Goal: Task Accomplishment & Management: Manage account settings

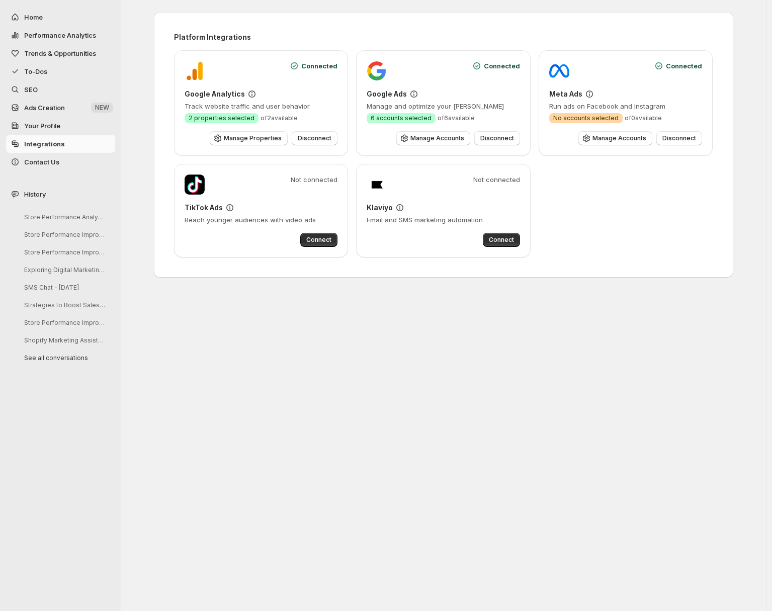
click at [71, 48] on span "Trends & Opportunities" at bounding box center [68, 53] width 89 height 10
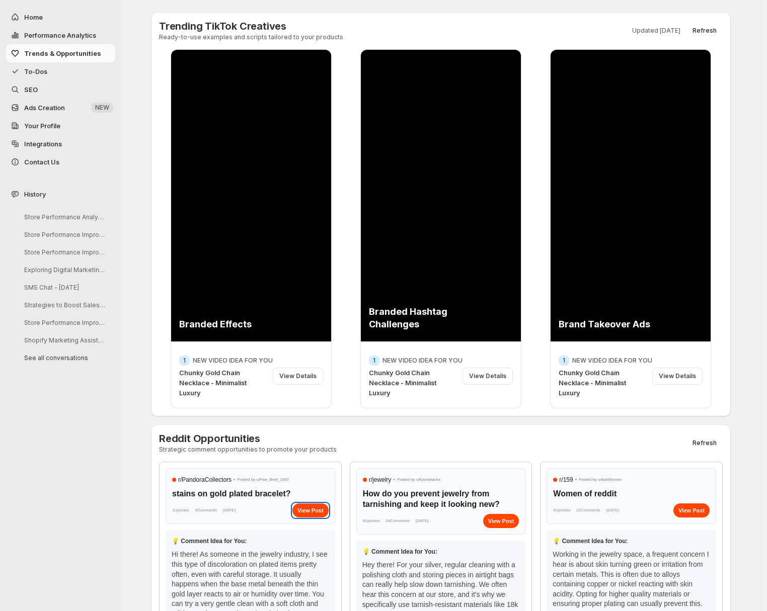
click at [324, 511] on div "View Post" at bounding box center [310, 511] width 36 height 14
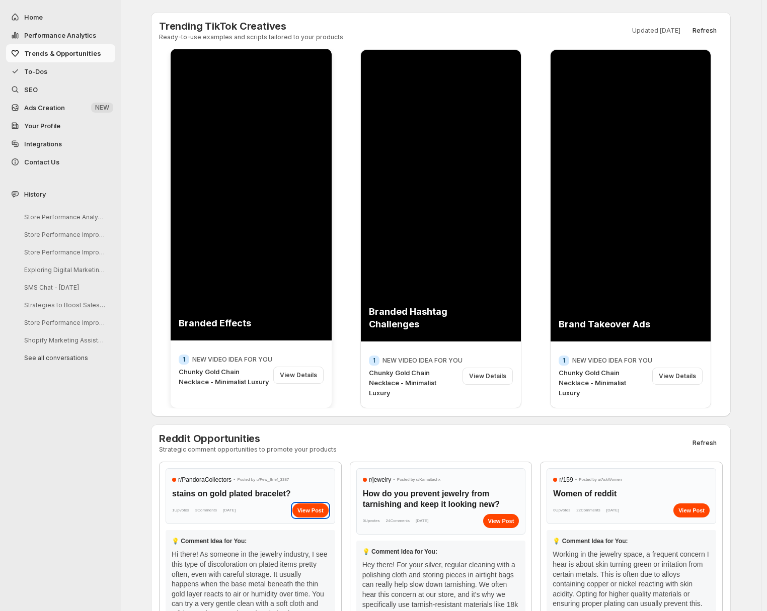
scroll to position [92, 0]
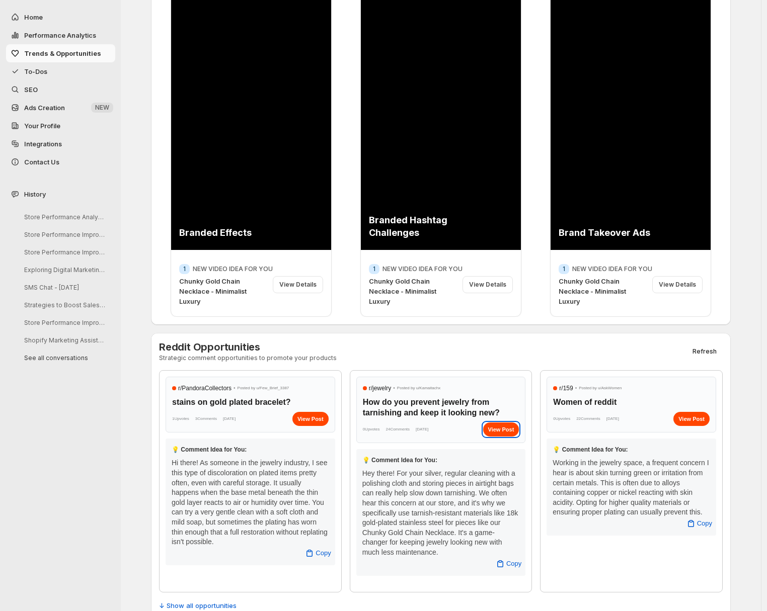
click at [503, 431] on div "View Post" at bounding box center [501, 430] width 36 height 14
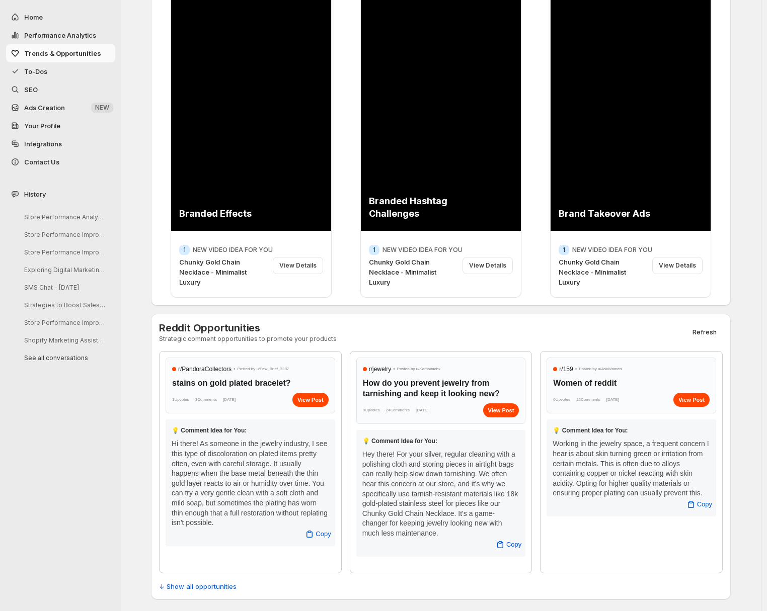
click at [428, 411] on span "10/1/2025" at bounding box center [422, 411] width 13 height 10
drag, startPoint x: 438, startPoint y: 411, endPoint x: 428, endPoint y: 414, distance: 10.7
click at [428, 414] on span "10/1/2025" at bounding box center [422, 411] width 13 height 10
click at [178, 582] on span "↓ Show all opportunities" at bounding box center [197, 587] width 77 height 10
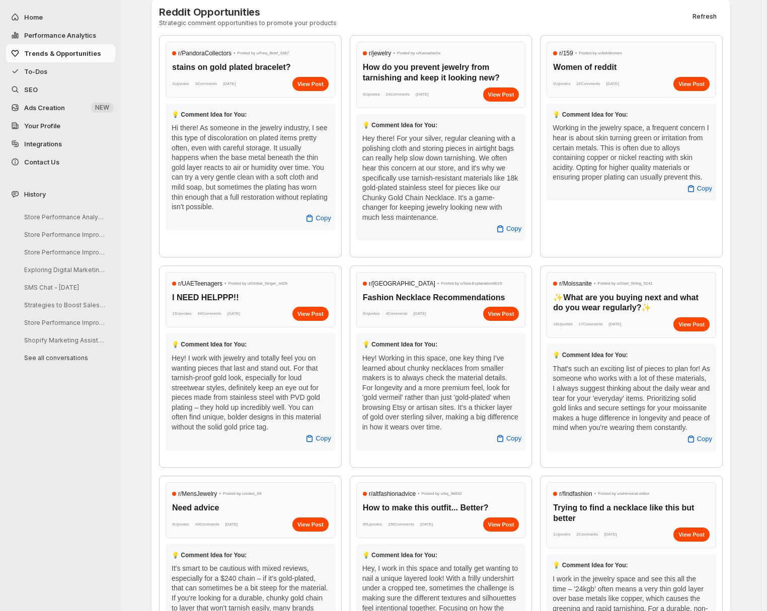
scroll to position [306, 0]
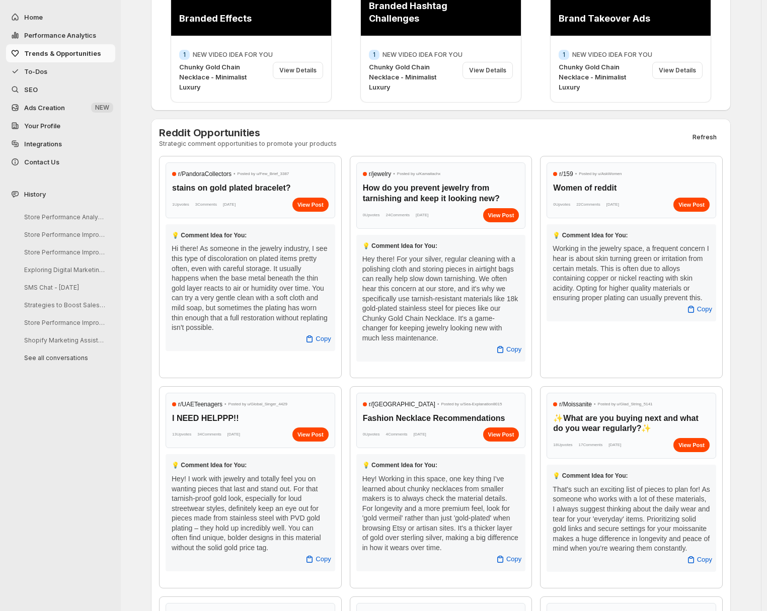
drag, startPoint x: 428, startPoint y: 211, endPoint x: 448, endPoint y: 218, distance: 21.0
click at [448, 218] on div "0 Upvotes 24 Comments 10/1/2025 View Post" at bounding box center [441, 215] width 156 height 14
click at [494, 216] on div "View Post" at bounding box center [501, 215] width 36 height 14
click at [428, 219] on span "10/1/2025" at bounding box center [422, 215] width 13 height 10
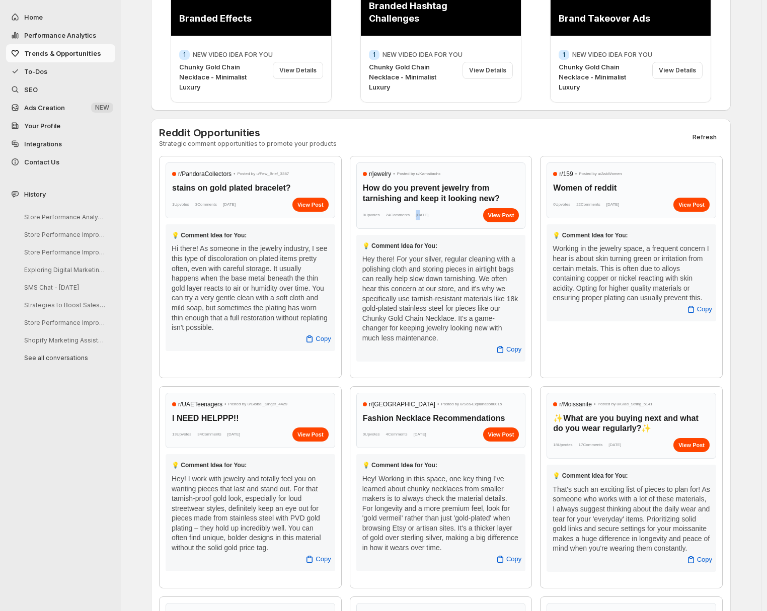
click at [428, 219] on span "10/1/2025" at bounding box center [422, 215] width 13 height 10
click at [514, 211] on div "View Post" at bounding box center [501, 215] width 36 height 14
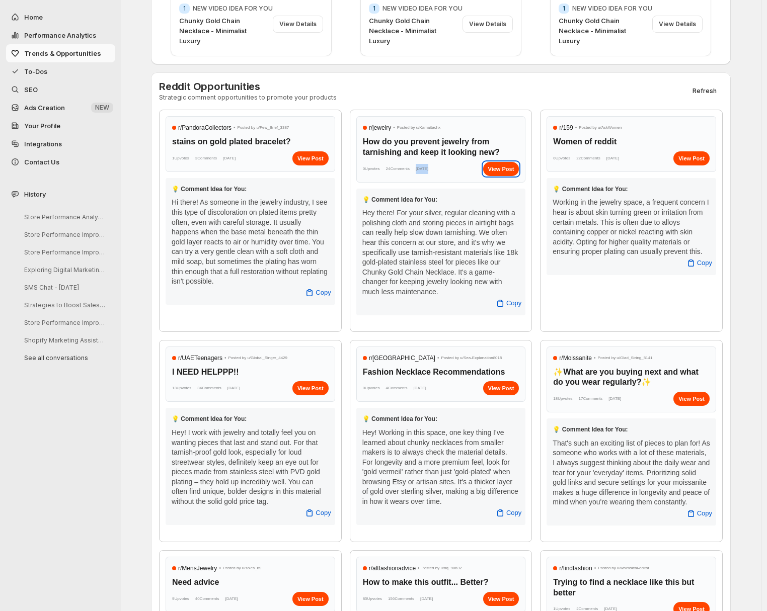
scroll to position [0, 0]
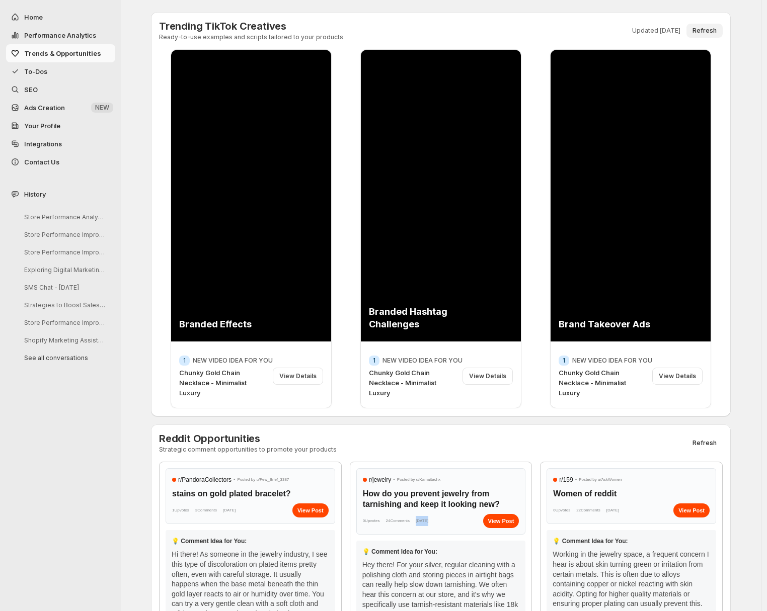
click at [717, 30] on span "Refresh" at bounding box center [704, 31] width 24 height 8
click at [715, 437] on button "Refresh" at bounding box center [704, 443] width 36 height 14
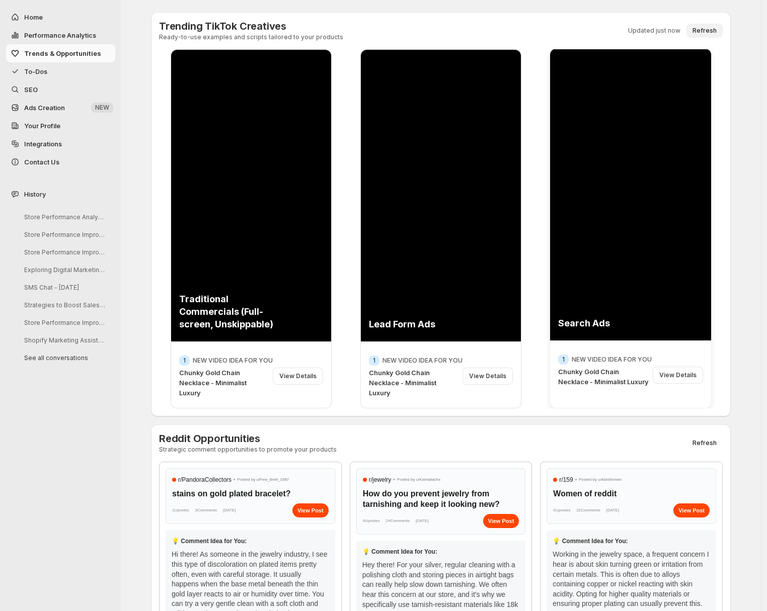
scroll to position [271, 0]
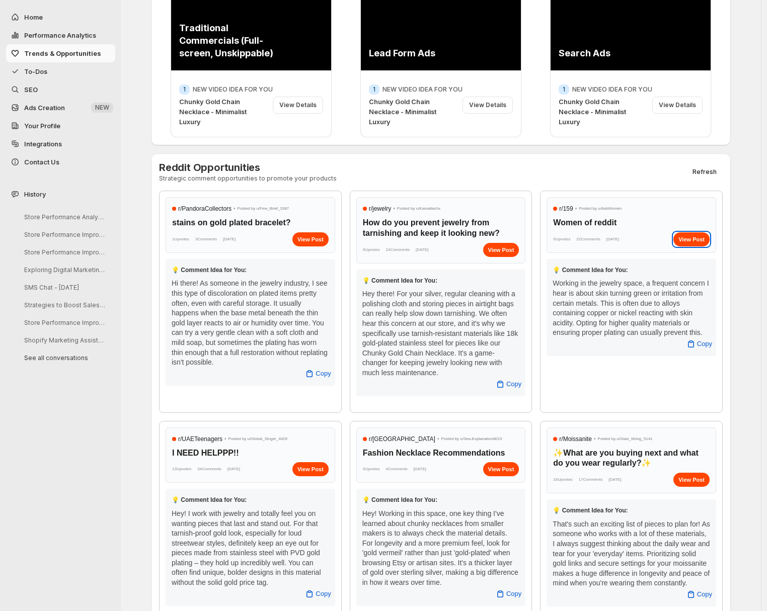
click at [693, 240] on div "View Post" at bounding box center [691, 239] width 36 height 14
click at [511, 253] on div "View Post" at bounding box center [501, 250] width 36 height 14
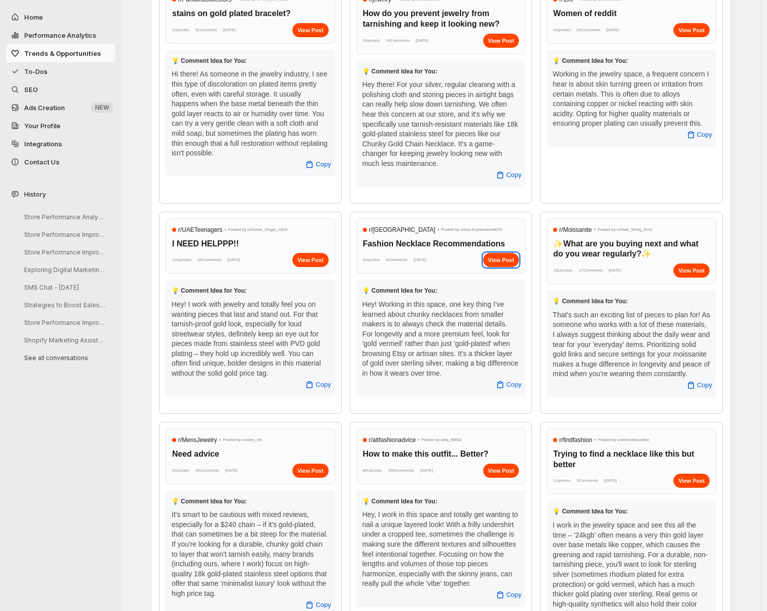
click at [512, 261] on div "View Post" at bounding box center [501, 260] width 36 height 14
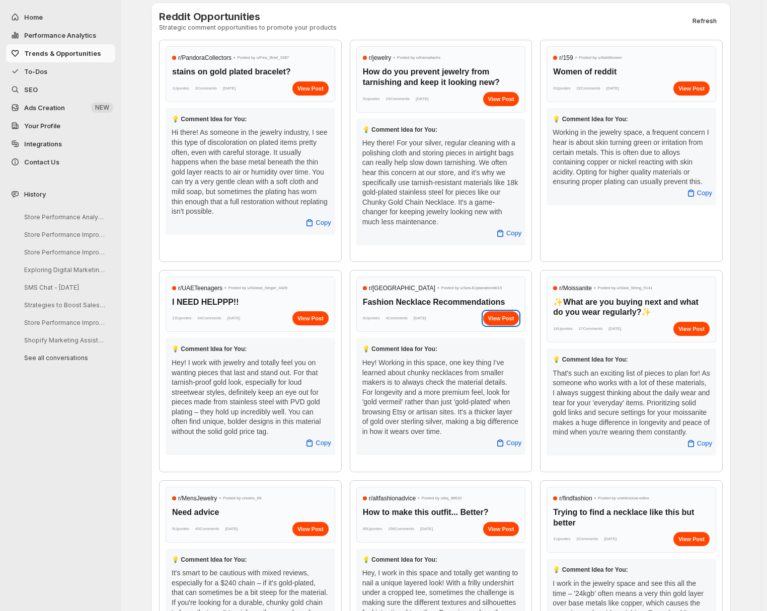
scroll to position [319, 0]
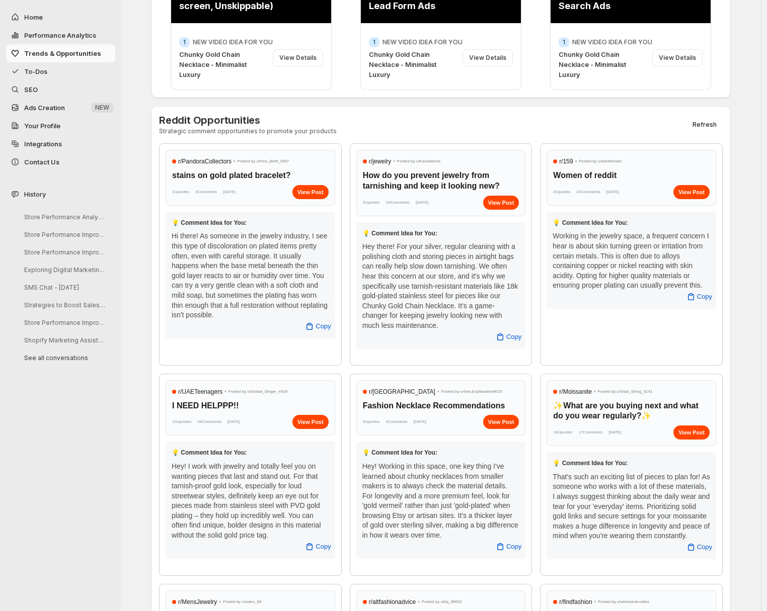
click at [44, 104] on span "Ads Creation" at bounding box center [44, 108] width 41 height 8
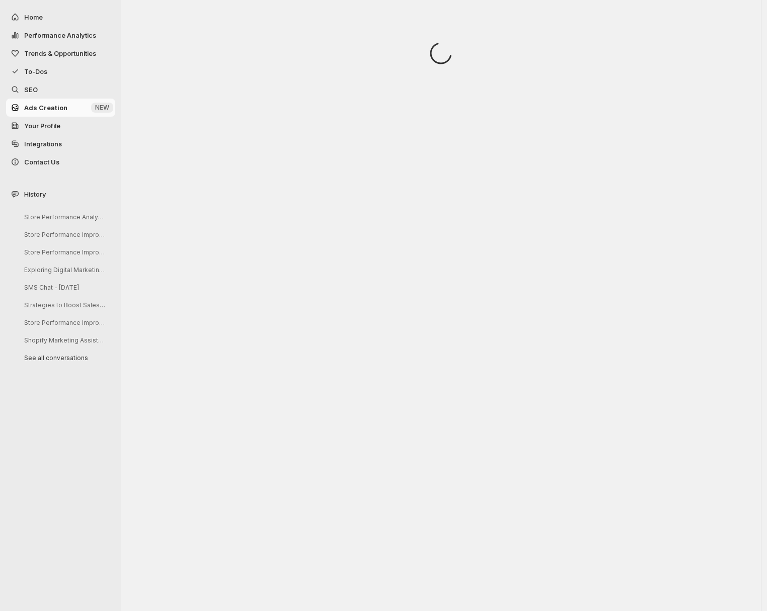
scroll to position [0, 0]
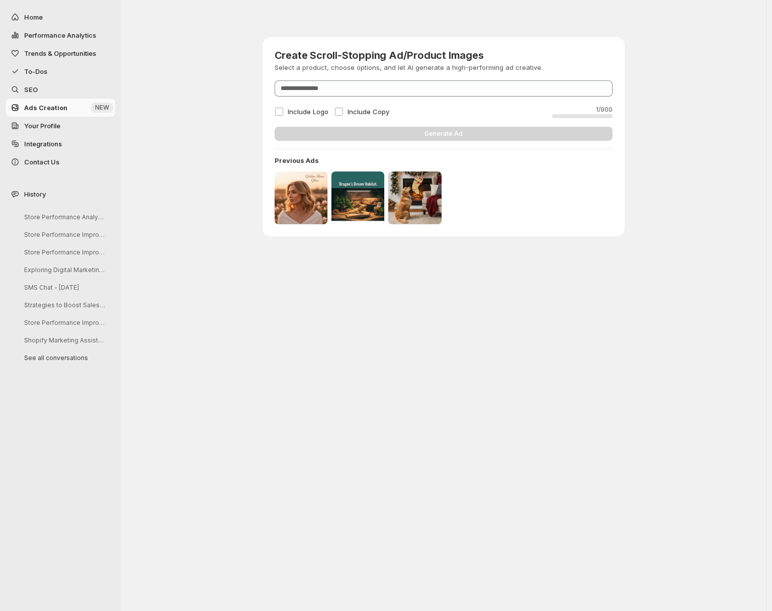
click at [28, 126] on span "Your Profile" at bounding box center [42, 126] width 36 height 8
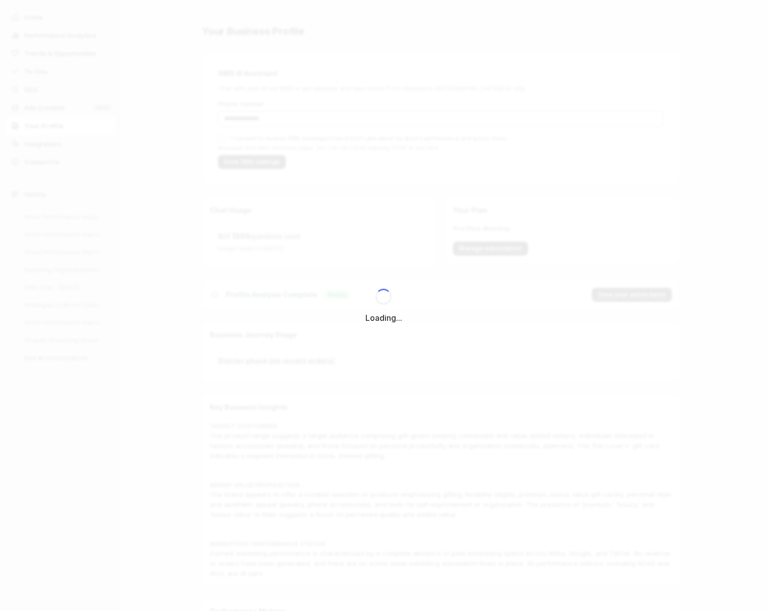
type input "**********"
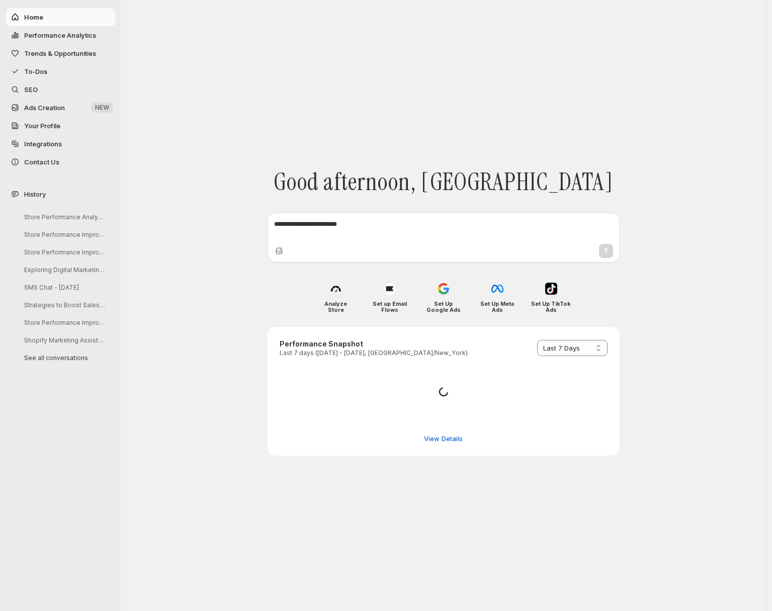
select select "*********"
